Goal: Use online tool/utility: Utilize a website feature to perform a specific function

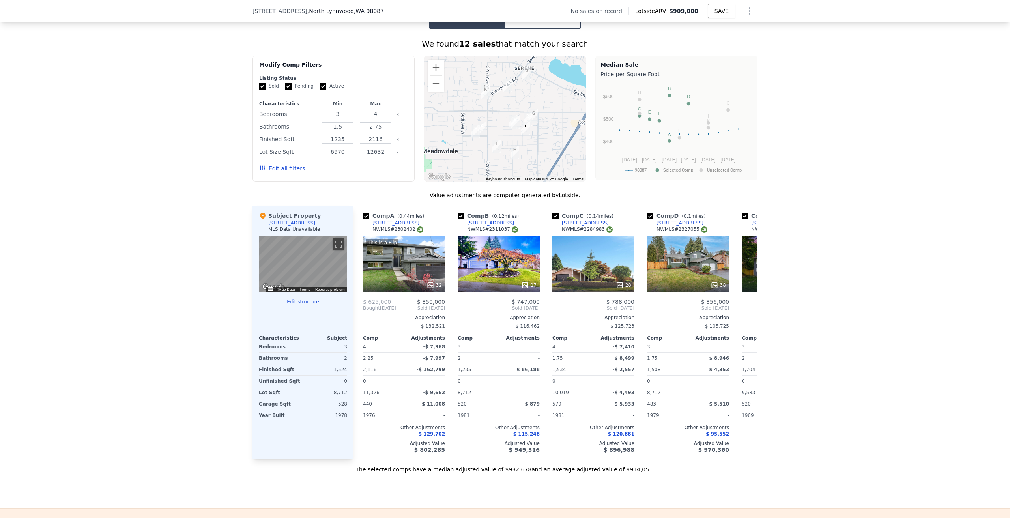
scroll to position [589, 0]
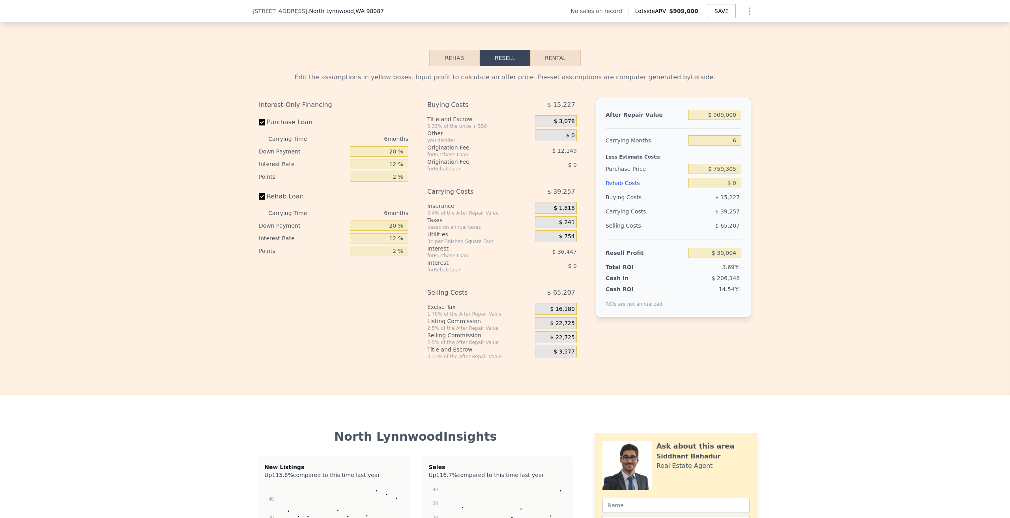
scroll to position [1062, 0]
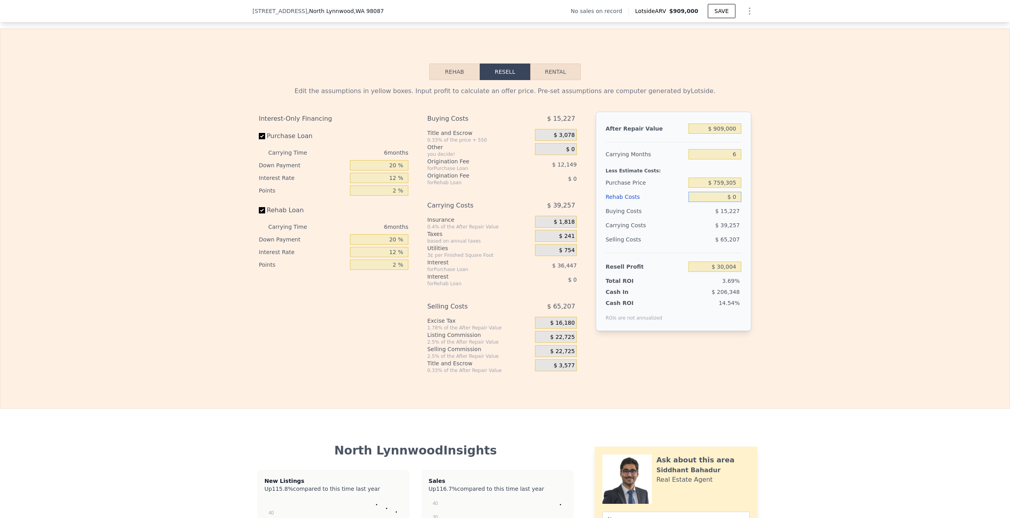
click at [731, 202] on input "$ 0" at bounding box center [714, 197] width 53 height 10
type input "$ 10"
type input "$ 29,994"
type input "$ 170"
type input "$ 29,825"
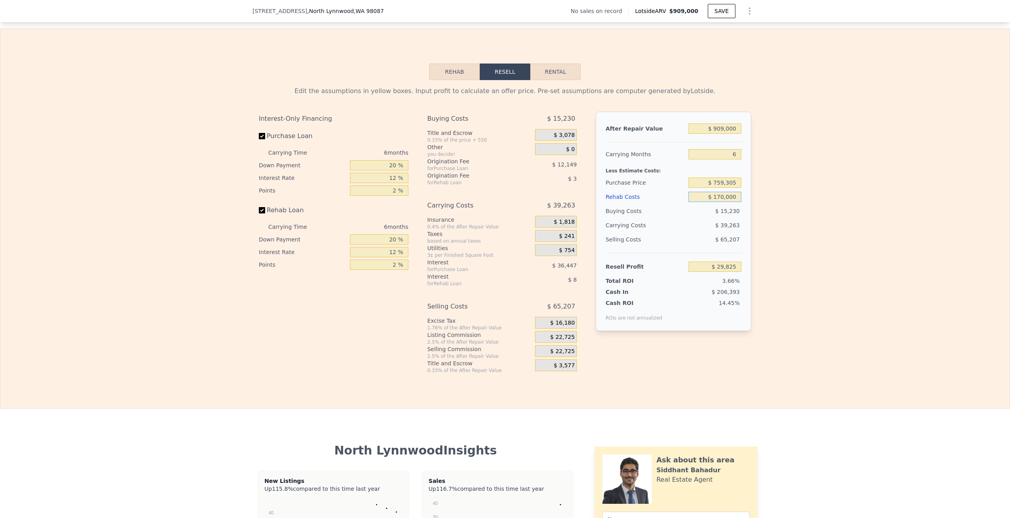
type input "$ 1,700,000"
type input "-$ 1,778,796"
type input "$ 170,000"
type input "-$ 150,876"
type input "$ 170,000"
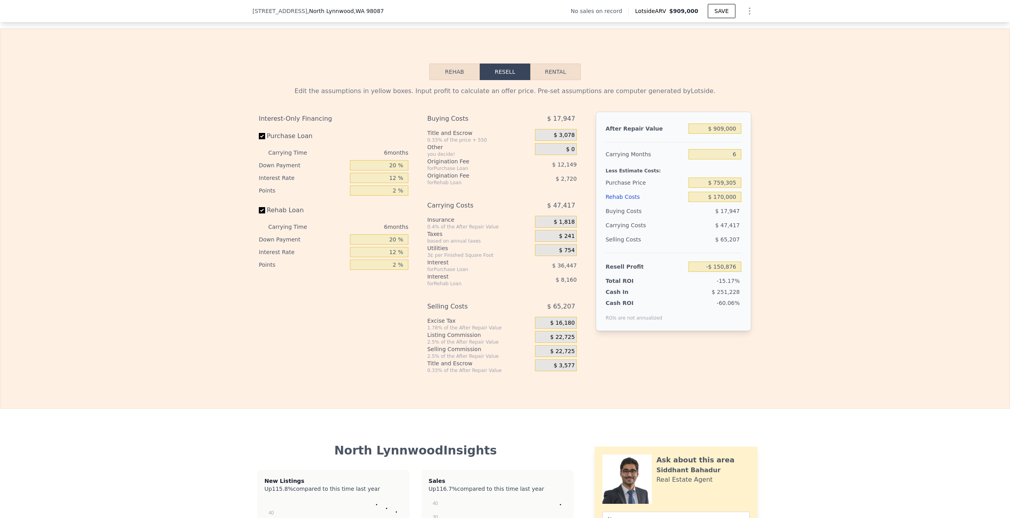
click at [683, 218] on div "Buying Costs $ 17,947" at bounding box center [673, 211] width 136 height 14
click at [726, 188] on input "$ 759,305" at bounding box center [714, 182] width 53 height 10
click at [733, 188] on input "$ 759,305" at bounding box center [714, 182] width 53 height 10
type input "$ 7"
type input "$ 560,000"
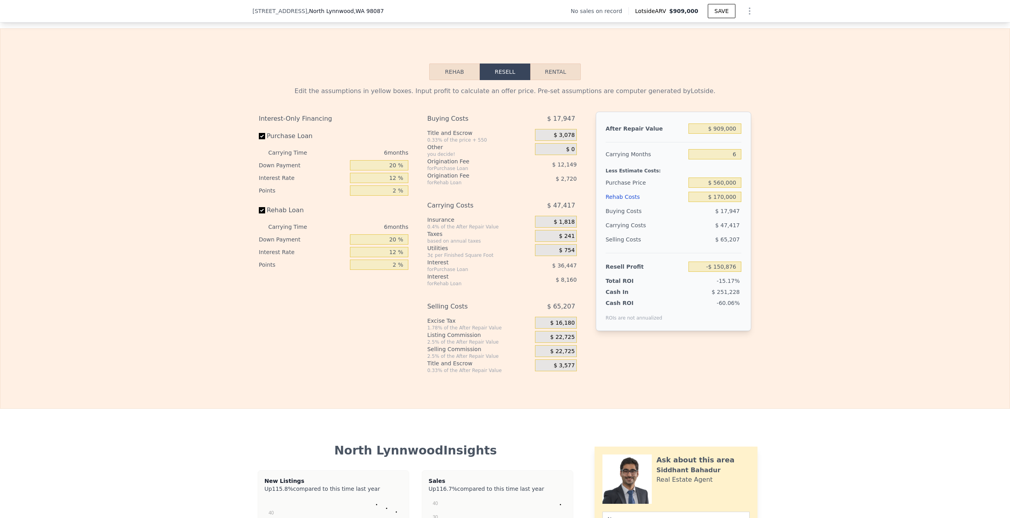
click at [677, 218] on div "Buying Costs" at bounding box center [645, 211] width 80 height 14
type input "$ 61,845"
click at [390, 159] on div "6 months" at bounding box center [366, 152] width 86 height 13
click at [393, 233] on div "6 months" at bounding box center [366, 226] width 86 height 13
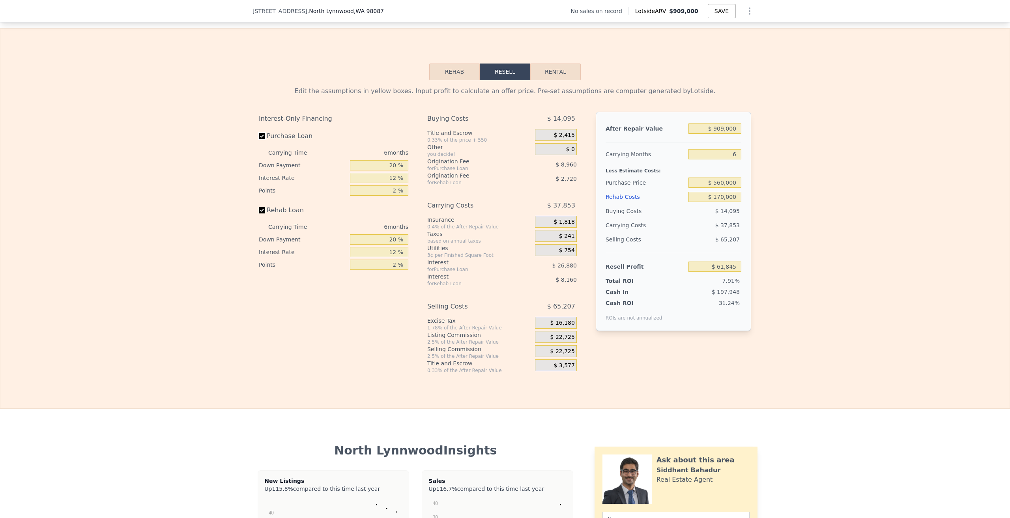
click at [259, 139] on input "Purchase Loan" at bounding box center [262, 136] width 6 height 6
checkbox input "false"
type input "$ 97,685"
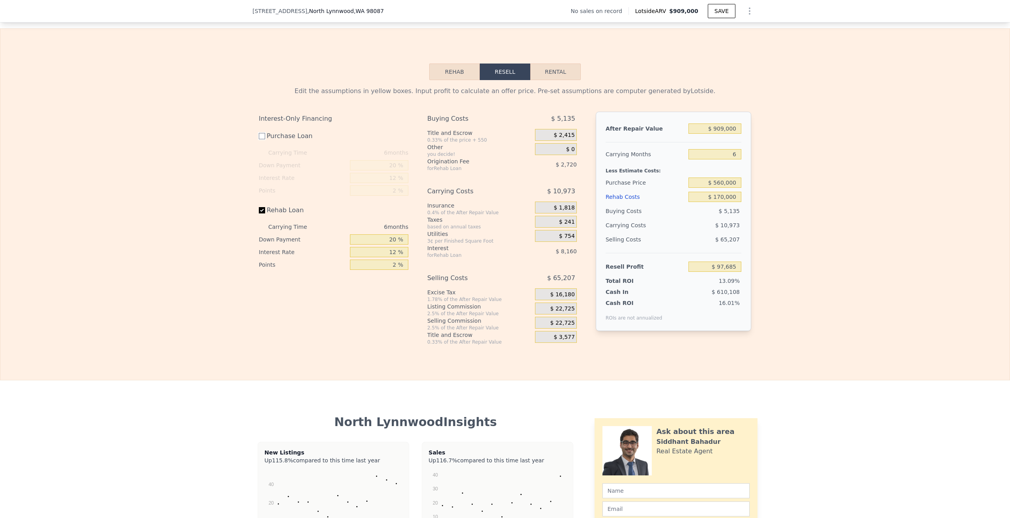
click at [259, 139] on input "Purchase Loan" at bounding box center [262, 136] width 6 height 6
checkbox input "true"
type input "$ 61,845"
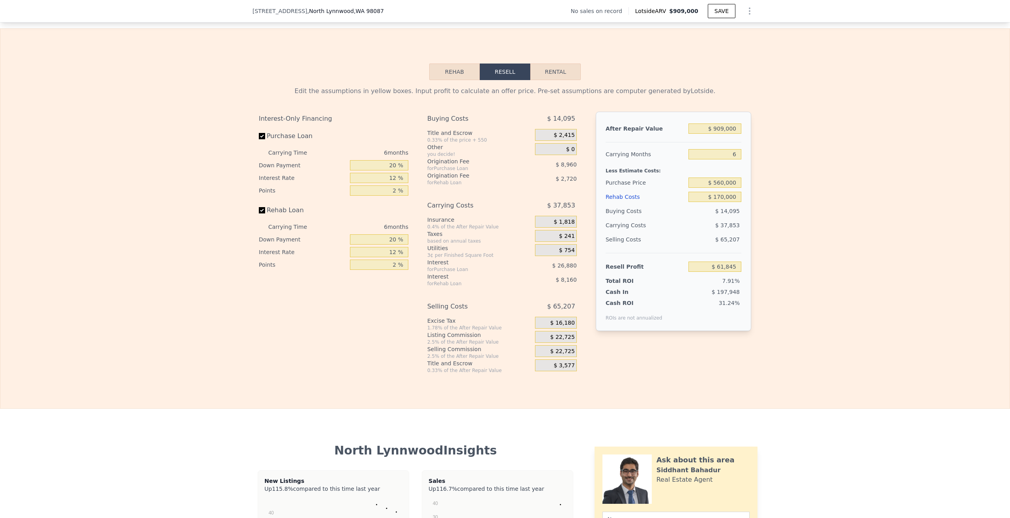
click at [391, 159] on div "6 months" at bounding box center [366, 152] width 86 height 13
click at [534, 186] on div "$ 2,720" at bounding box center [547, 179] width 58 height 14
type input "$ 0"
type input "$ 30,004"
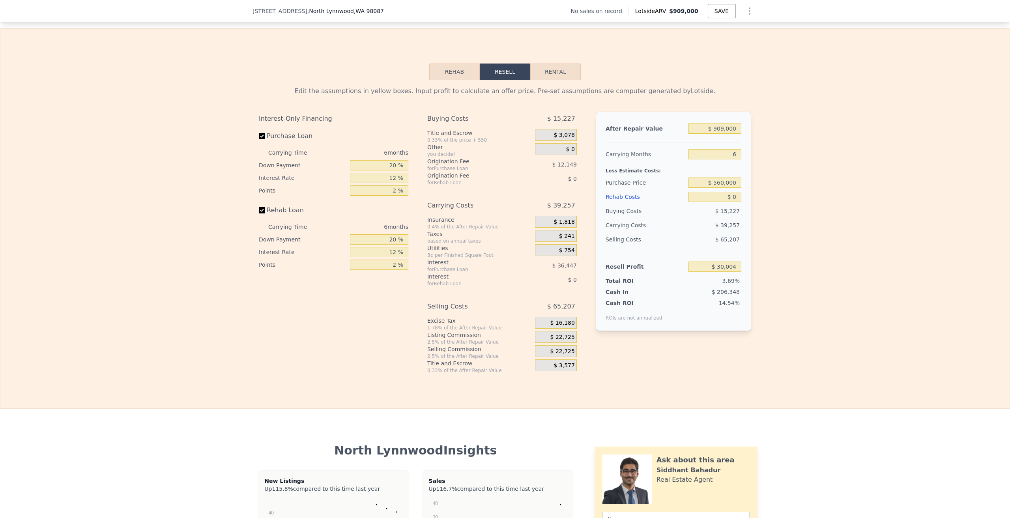
click at [822, 98] on div "Edit the assumptions in yellow boxes. Input profit to calculate an offer price.…" at bounding box center [504, 226] width 1009 height 293
click at [762, 112] on div "Edit the assumptions in yellow boxes. Input profit to calculate an offer price.…" at bounding box center [504, 226] width 1009 height 293
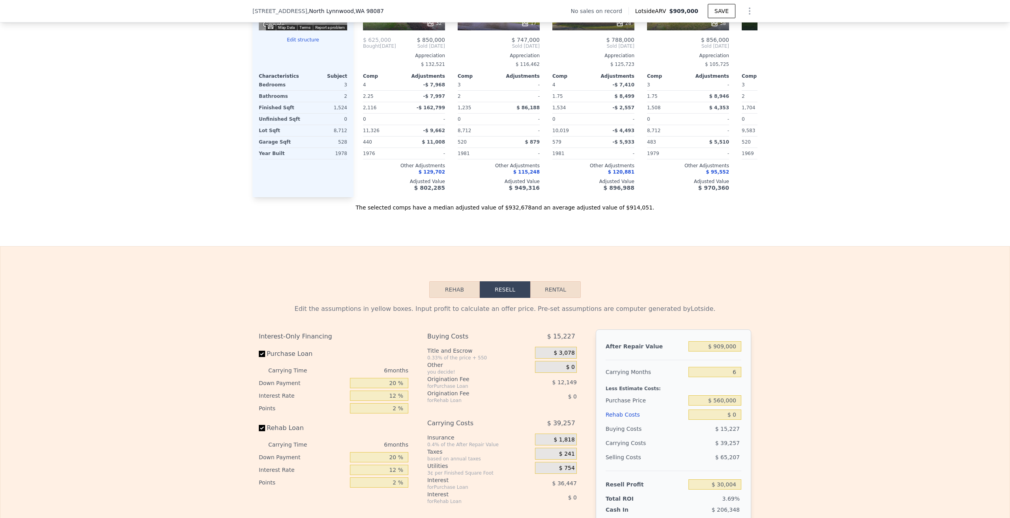
scroll to position [628, 0]
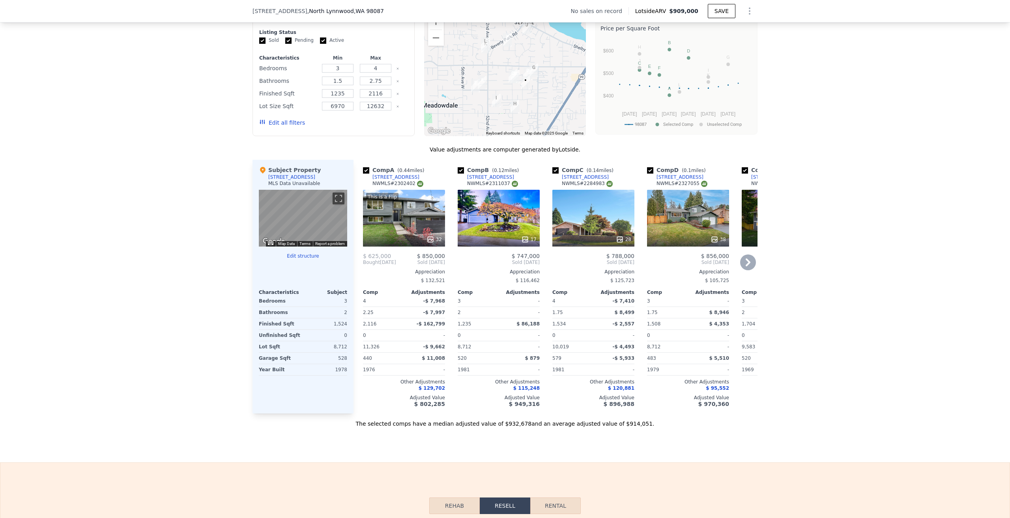
click at [380, 220] on div "This is a Flip 32" at bounding box center [404, 218] width 82 height 57
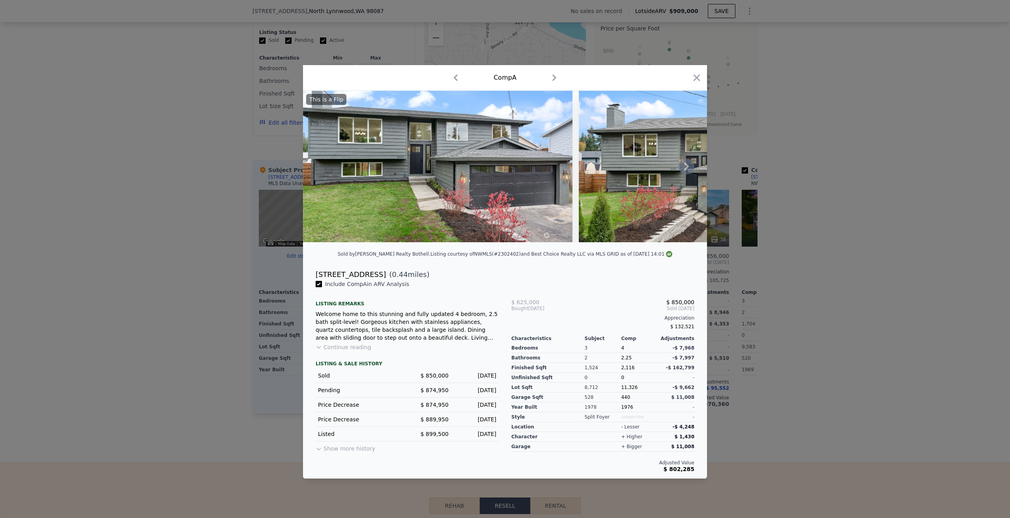
click at [682, 165] on icon at bounding box center [686, 167] width 16 height 16
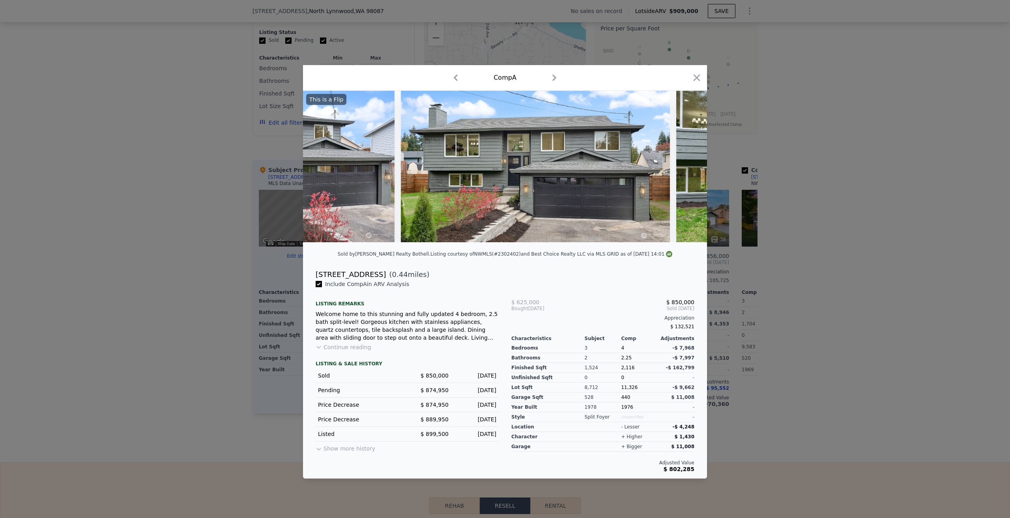
scroll to position [0, 189]
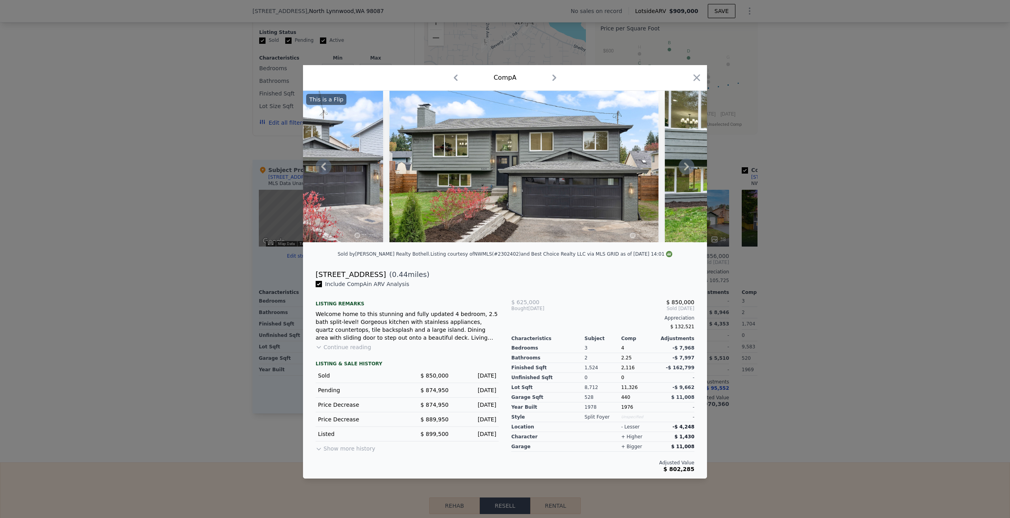
click at [682, 165] on icon at bounding box center [686, 167] width 16 height 16
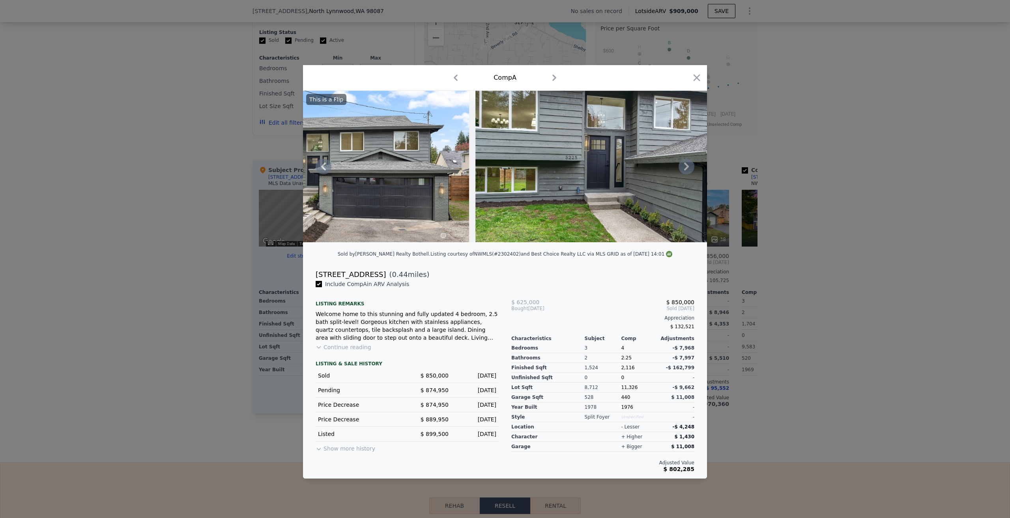
click at [682, 165] on icon at bounding box center [686, 167] width 16 height 16
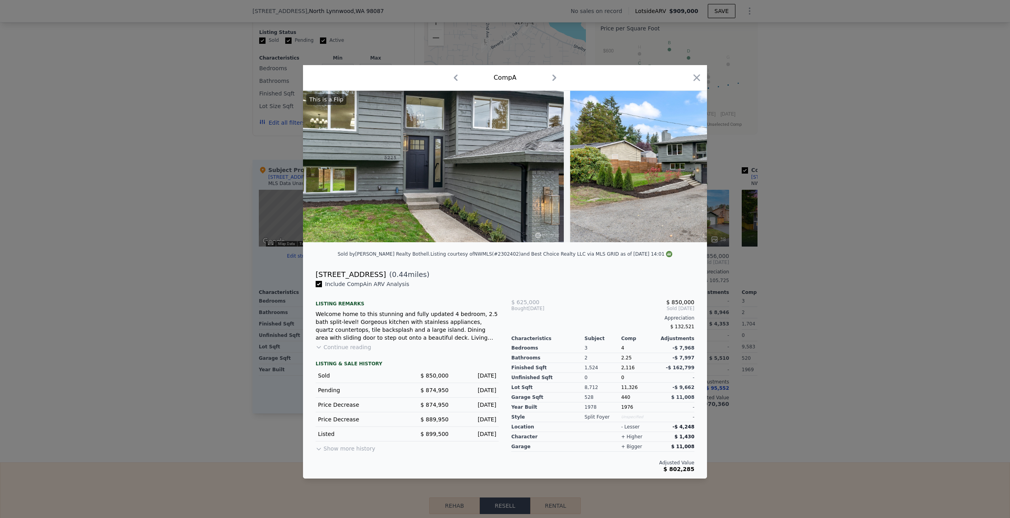
scroll to position [0, 568]
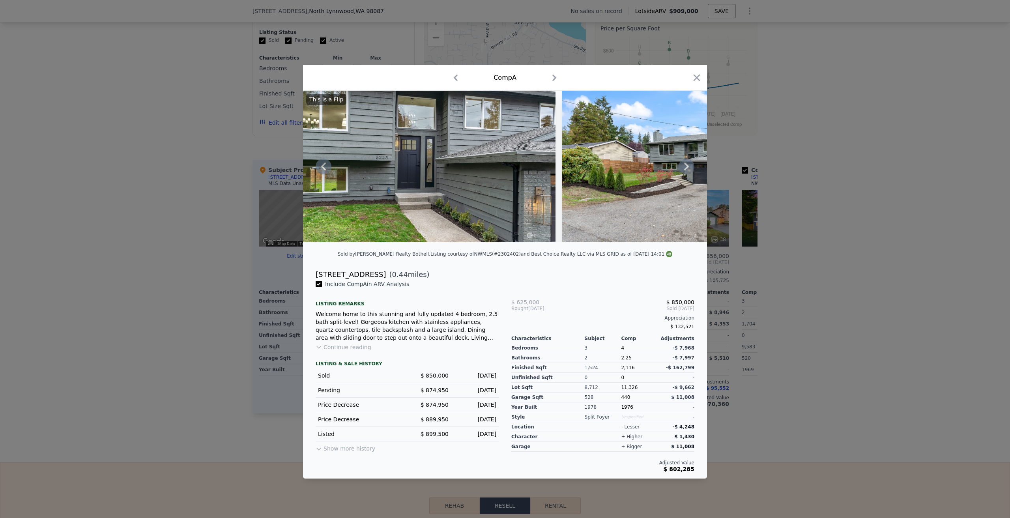
click at [682, 165] on icon at bounding box center [686, 167] width 16 height 16
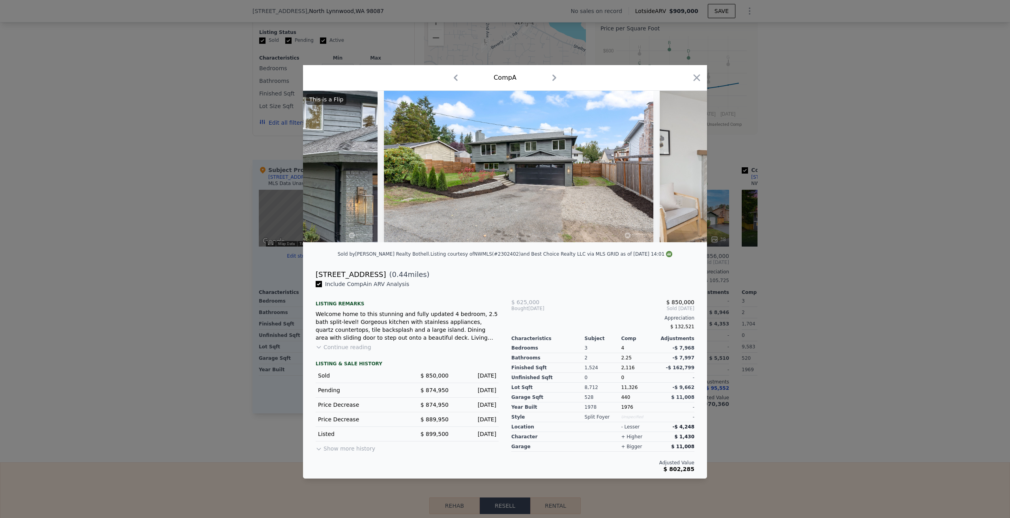
scroll to position [0, 757]
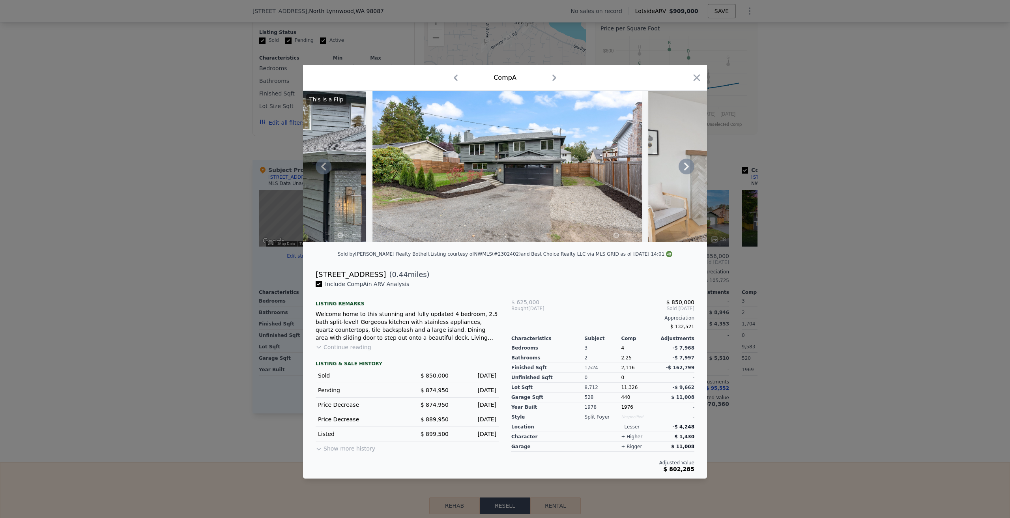
click at [682, 165] on icon at bounding box center [686, 167] width 16 height 16
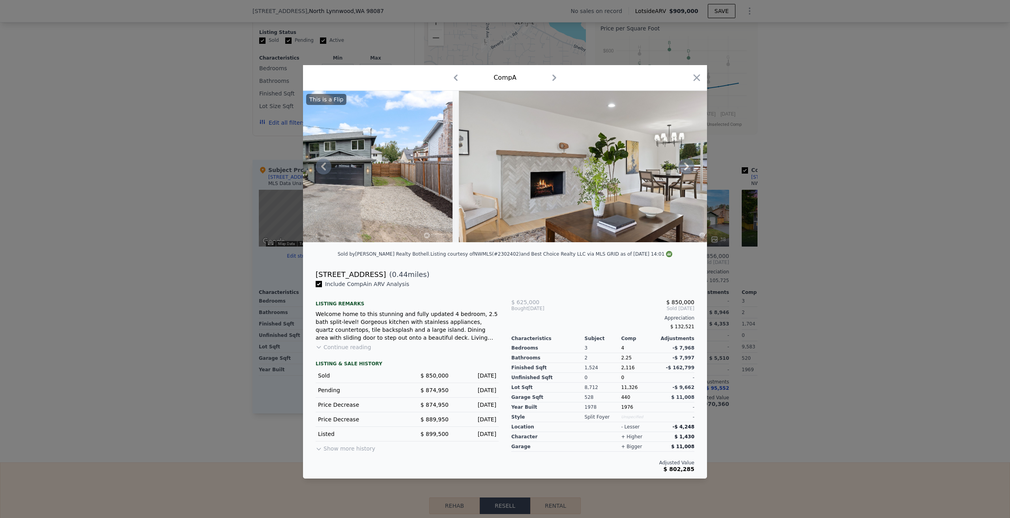
click at [682, 165] on icon at bounding box center [686, 167] width 16 height 16
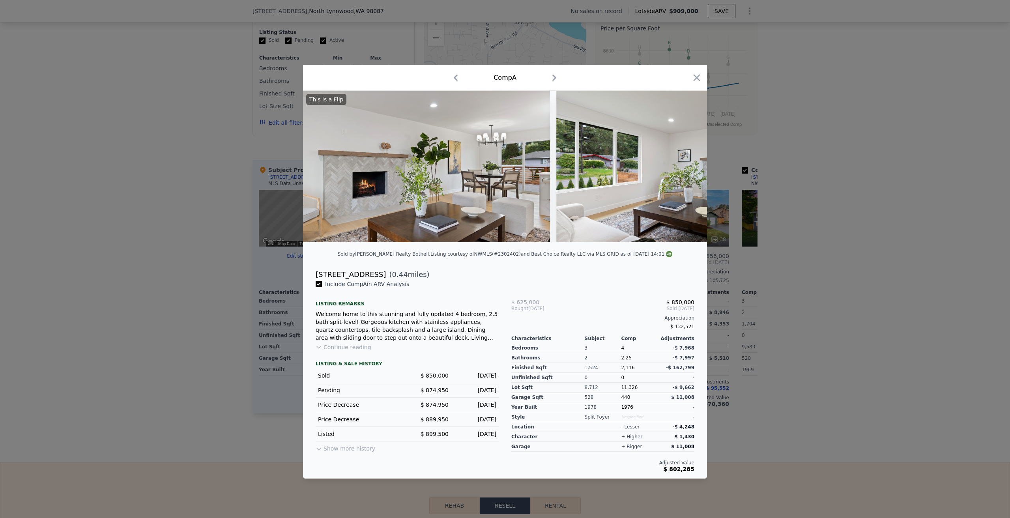
scroll to position [0, 1136]
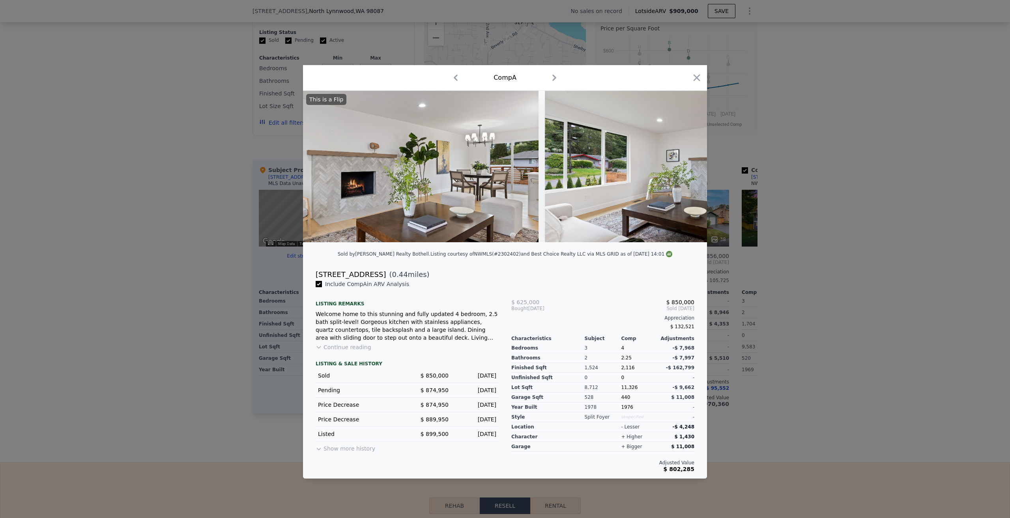
click at [682, 165] on div "This is a Flip" at bounding box center [505, 166] width 404 height 151
click at [682, 165] on icon at bounding box center [686, 167] width 16 height 16
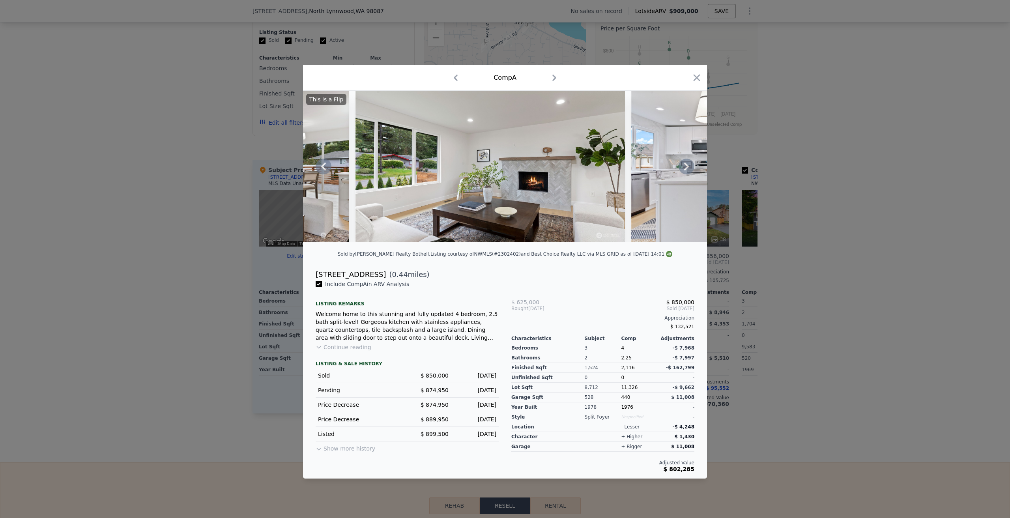
click at [682, 165] on icon at bounding box center [686, 167] width 16 height 16
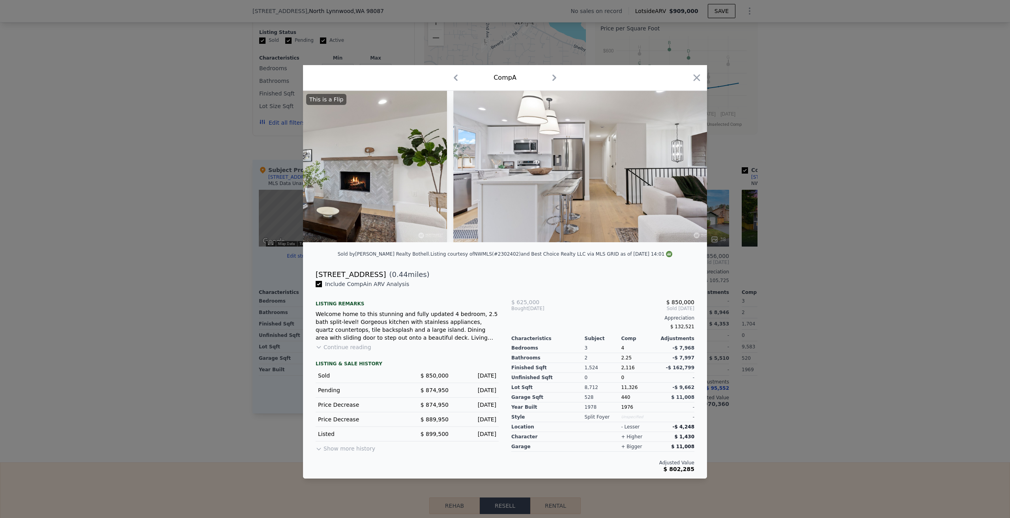
scroll to position [0, 1515]
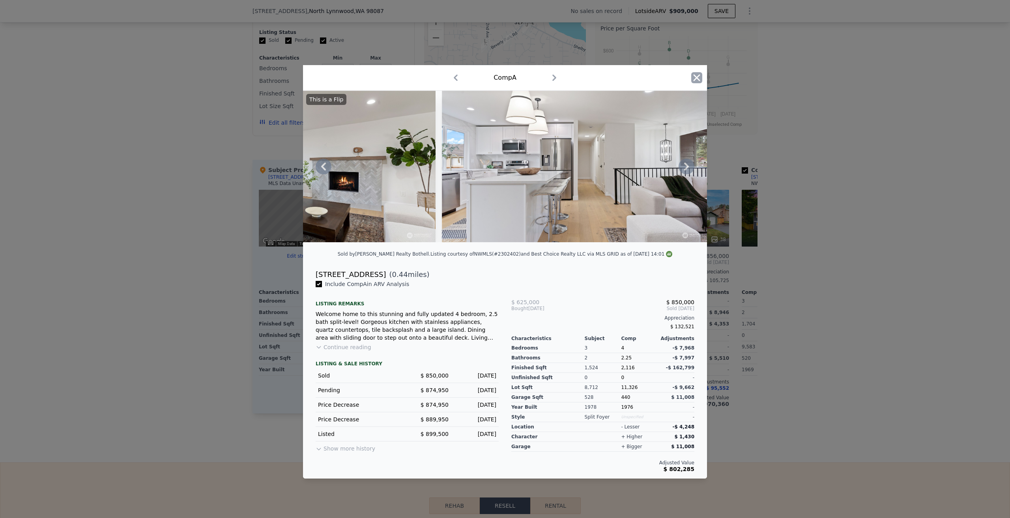
click at [696, 75] on icon "button" at bounding box center [696, 78] width 7 height 7
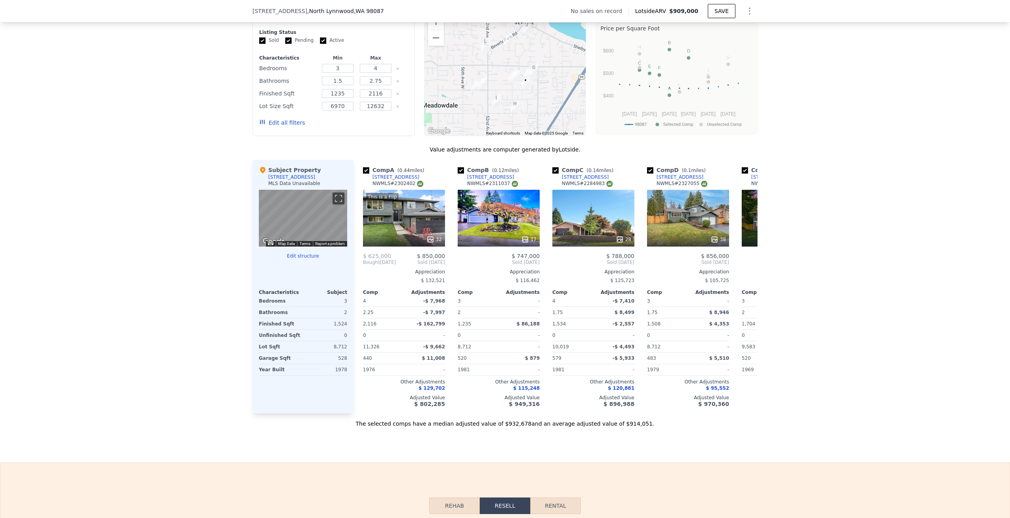
click at [21, 163] on div "We found 12 sales that match your search Filters Map Prices Modify Comp Filters…" at bounding box center [505, 205] width 1010 height 445
click at [747, 266] on icon at bounding box center [748, 262] width 16 height 16
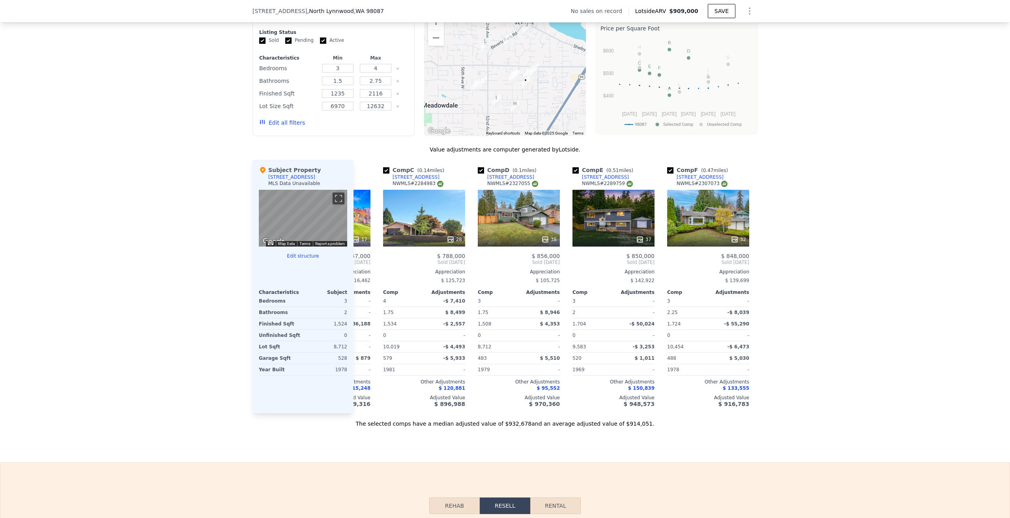
scroll to position [0, 189]
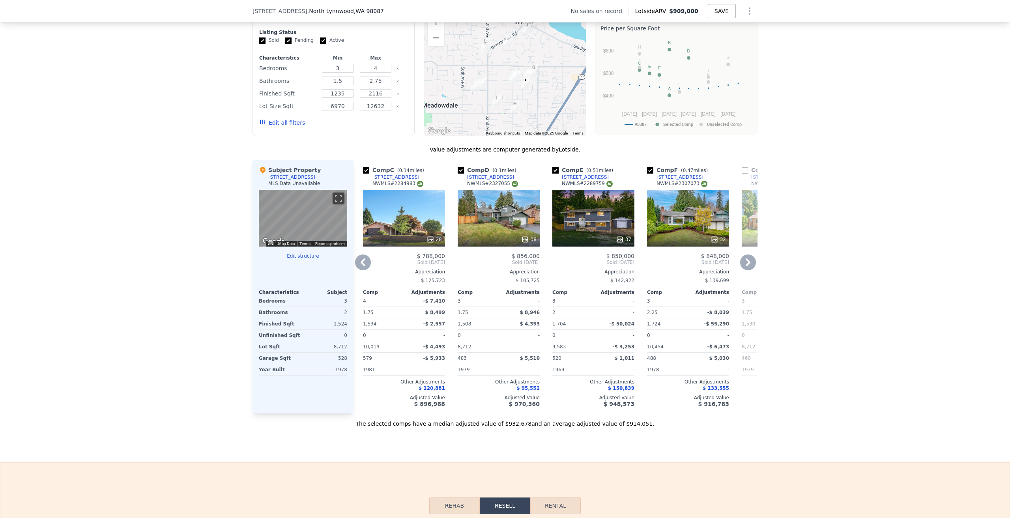
click at [747, 266] on icon at bounding box center [748, 262] width 16 height 16
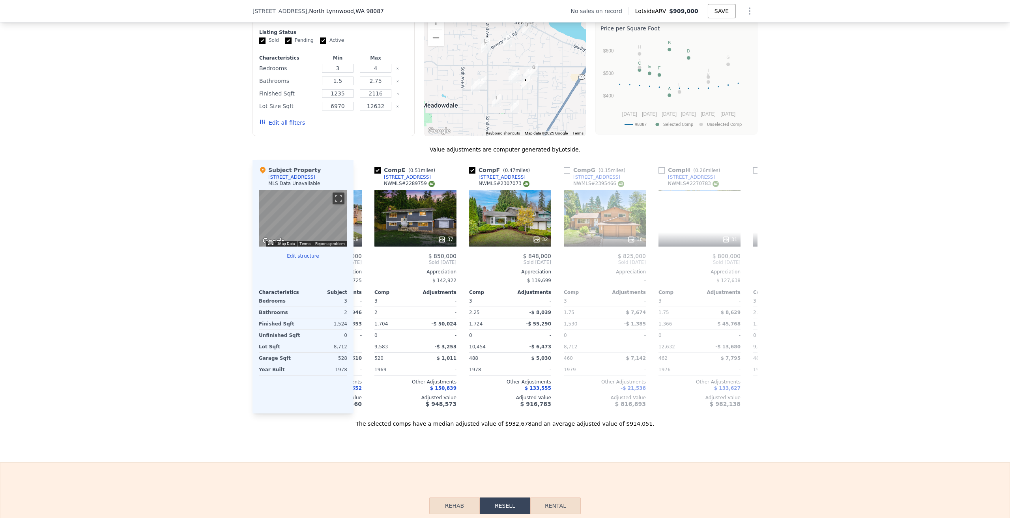
scroll to position [0, 379]
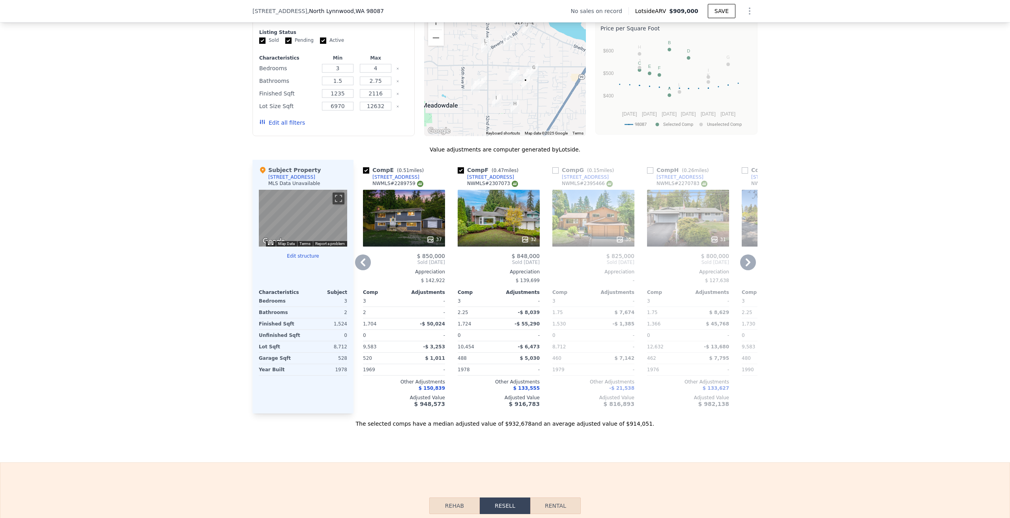
click at [746, 266] on icon at bounding box center [747, 262] width 5 height 8
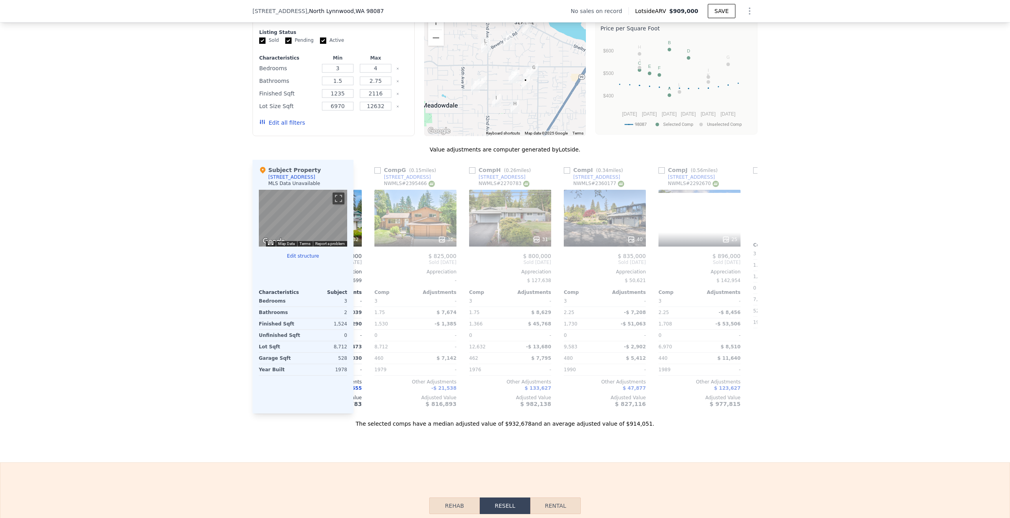
scroll to position [0, 568]
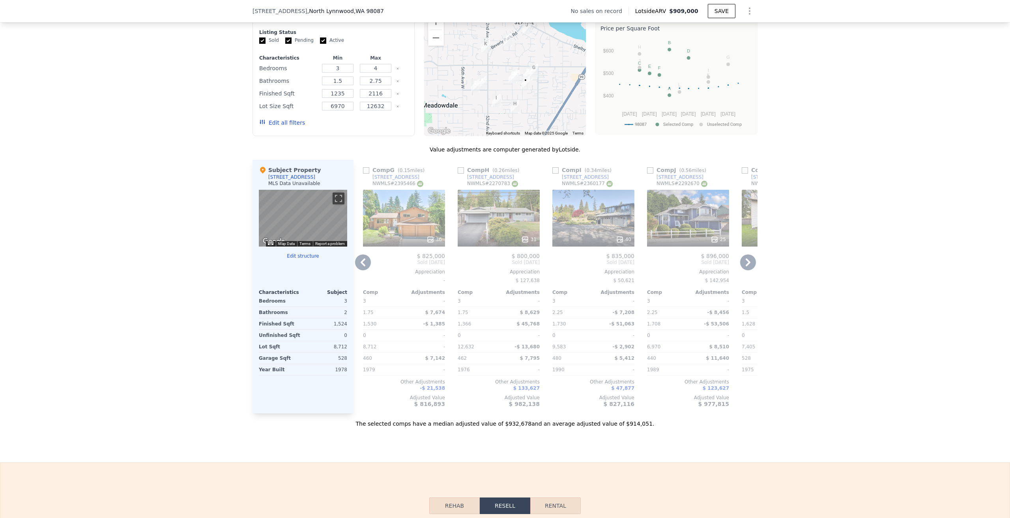
click at [746, 266] on icon at bounding box center [747, 262] width 5 height 8
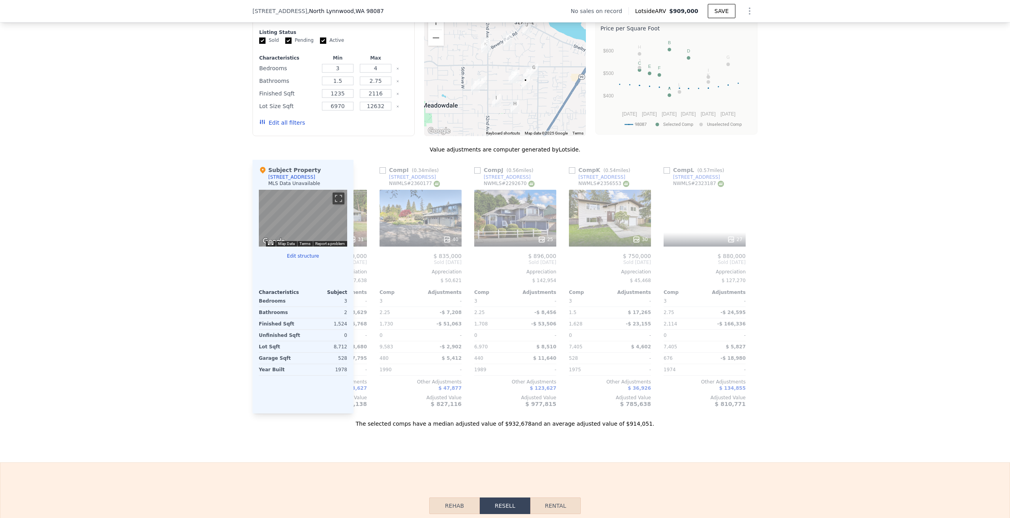
scroll to position [0, 751]
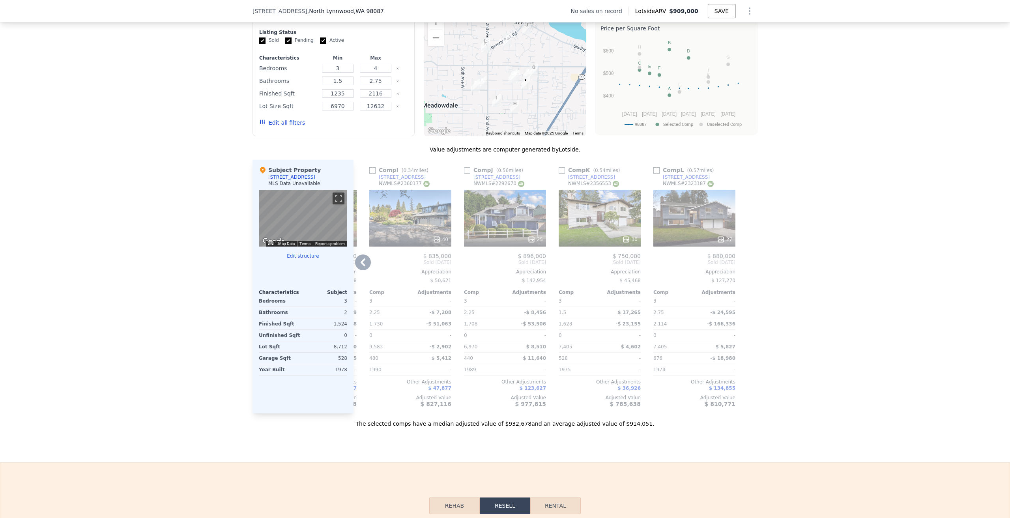
click at [746, 267] on div at bounding box center [751, 287] width 13 height 254
click at [588, 235] on div "30" at bounding box center [599, 218] width 82 height 57
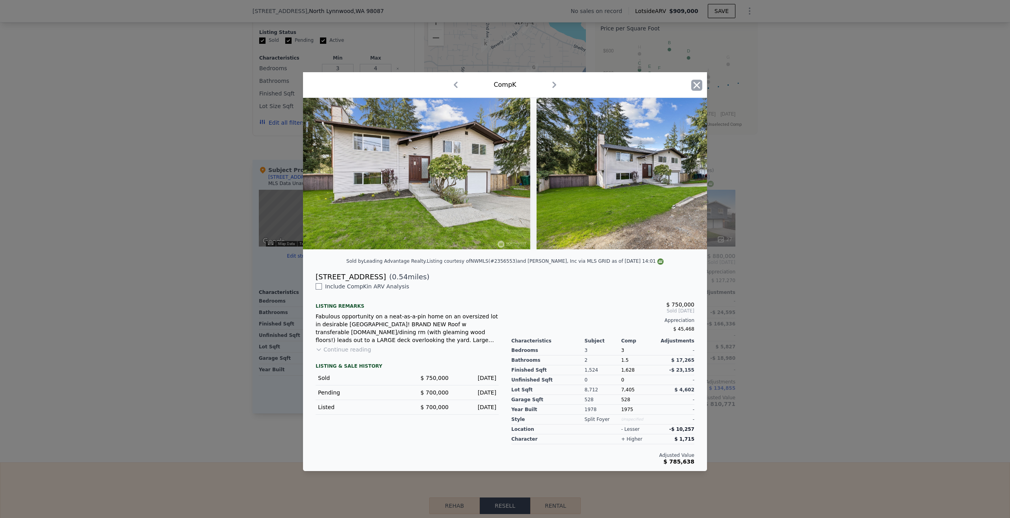
click at [694, 82] on icon "button" at bounding box center [696, 85] width 11 height 11
